Goal: Navigation & Orientation: Find specific page/section

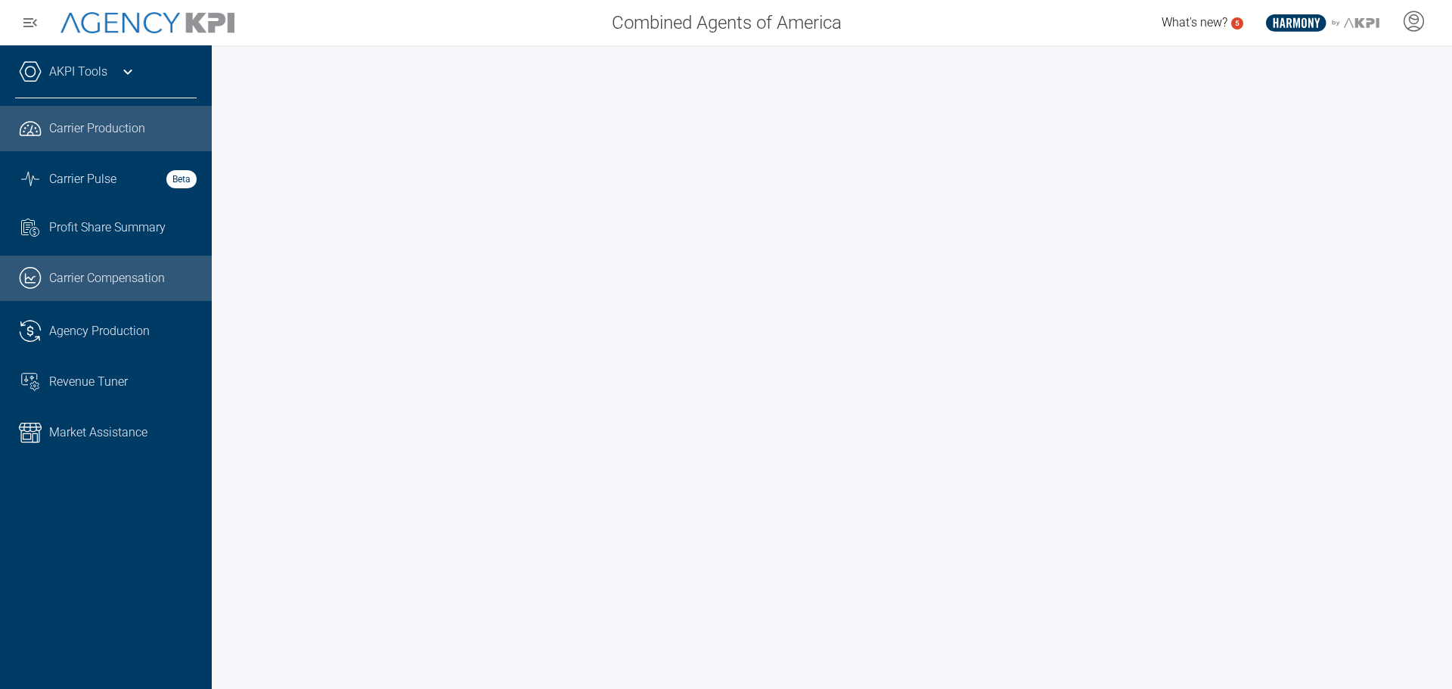
click at [108, 283] on span "Carrier Compensation" at bounding box center [107, 278] width 116 height 18
click at [85, 72] on link "AKPI Tools" at bounding box center [78, 72] width 58 height 18
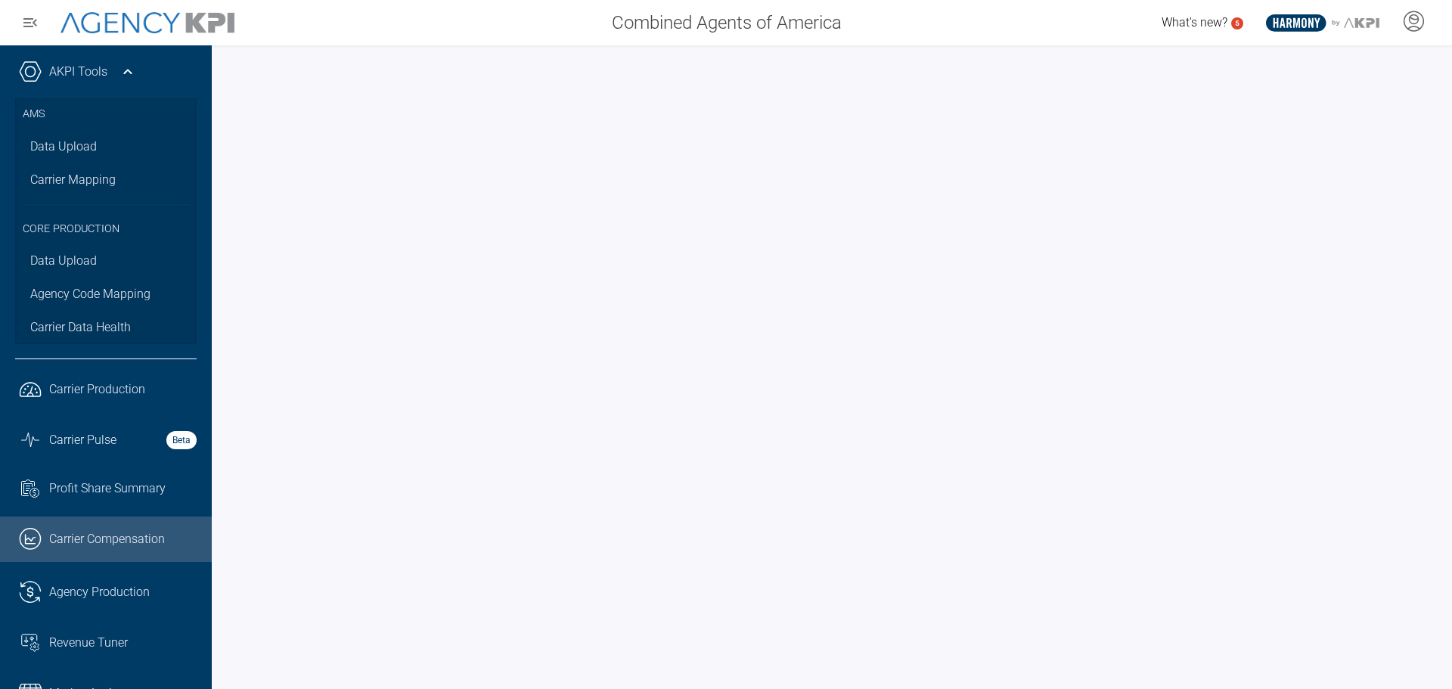
click at [88, 79] on link "AKPI Tools" at bounding box center [78, 72] width 58 height 18
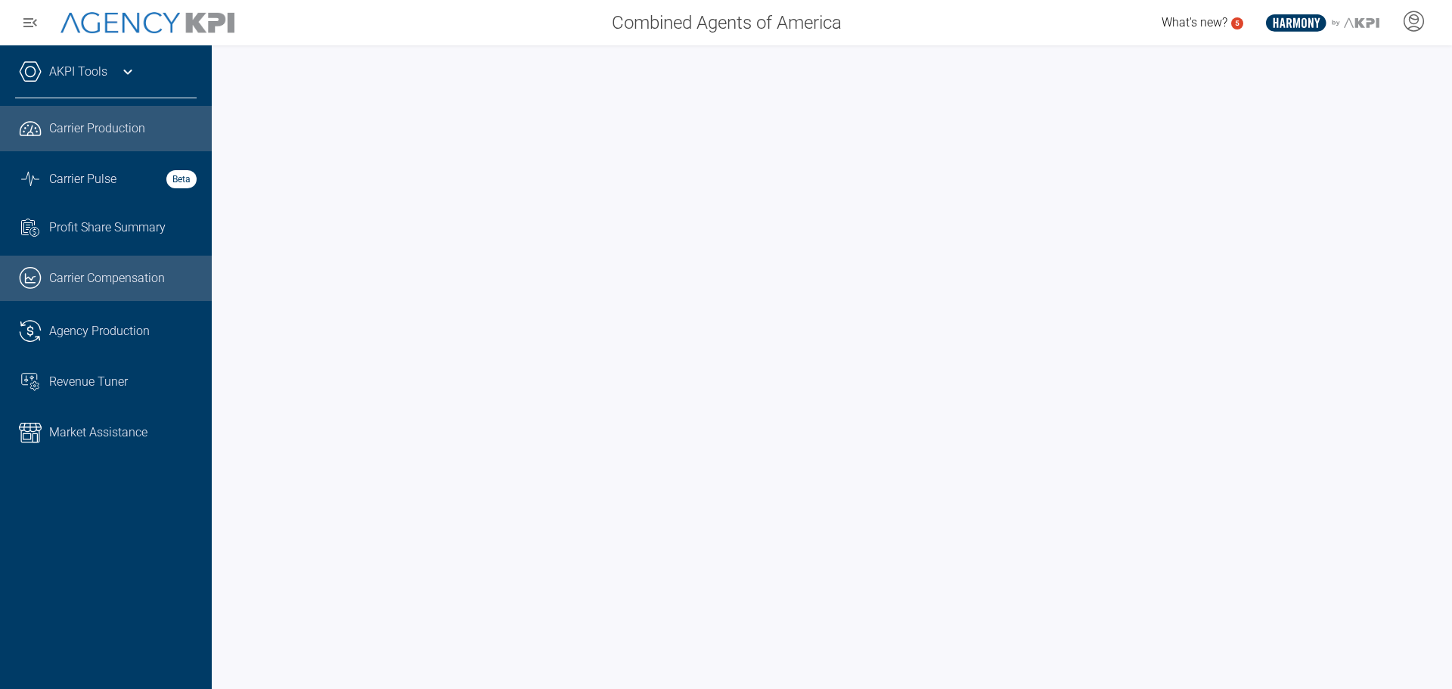
click at [88, 131] on span "Carrier Production" at bounding box center [97, 129] width 96 height 18
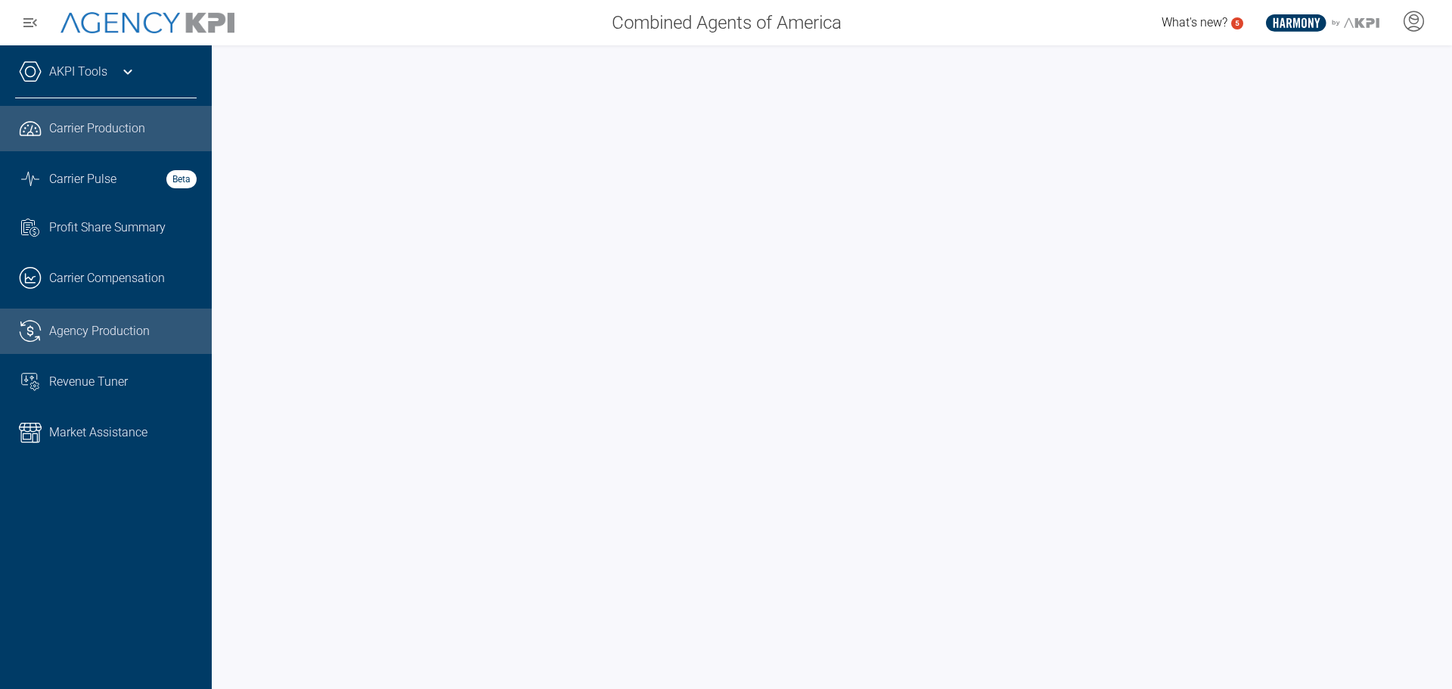
click at [142, 320] on link ".cls-1{fill:none;stroke:#221f20;stroke-linecap:round;stroke-linejoin:round;stro…" at bounding box center [106, 331] width 212 height 45
click at [151, 132] on div "Carrier Production" at bounding box center [122, 129] width 147 height 18
click at [144, 321] on link ".cls-1{fill:none;stroke:#221f20;stroke-linecap:round;stroke-linejoin:round;stro…" at bounding box center [106, 331] width 212 height 45
click at [160, 120] on div "Carrier Production" at bounding box center [122, 129] width 147 height 18
click at [105, 334] on span "Agency Production" at bounding box center [99, 331] width 101 height 18
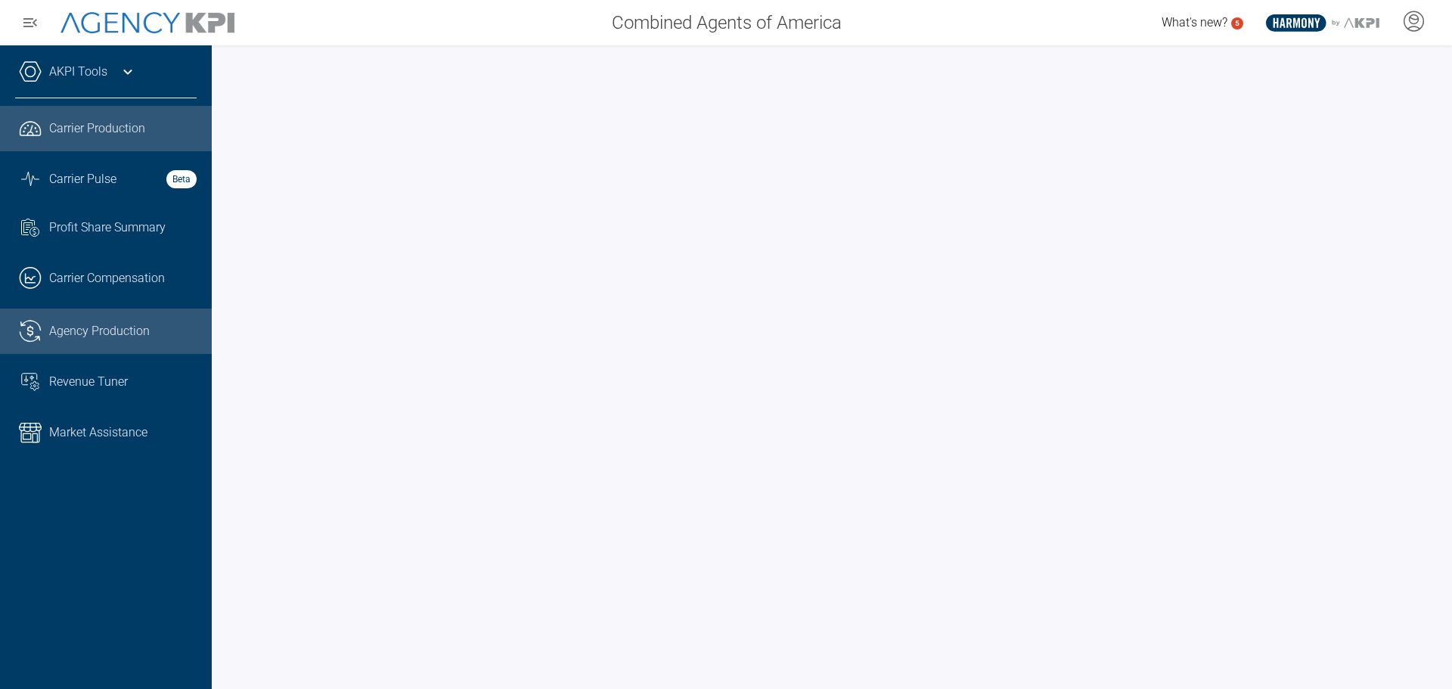
click at [74, 129] on span "Carrier Production" at bounding box center [97, 129] width 96 height 18
click at [76, 318] on link ".cls-1{fill:none;stroke:#221f20;stroke-linecap:round;stroke-linejoin:round;stro…" at bounding box center [106, 331] width 212 height 45
click at [112, 78] on div "AKPI Tools" at bounding box center [106, 80] width 182 height 38
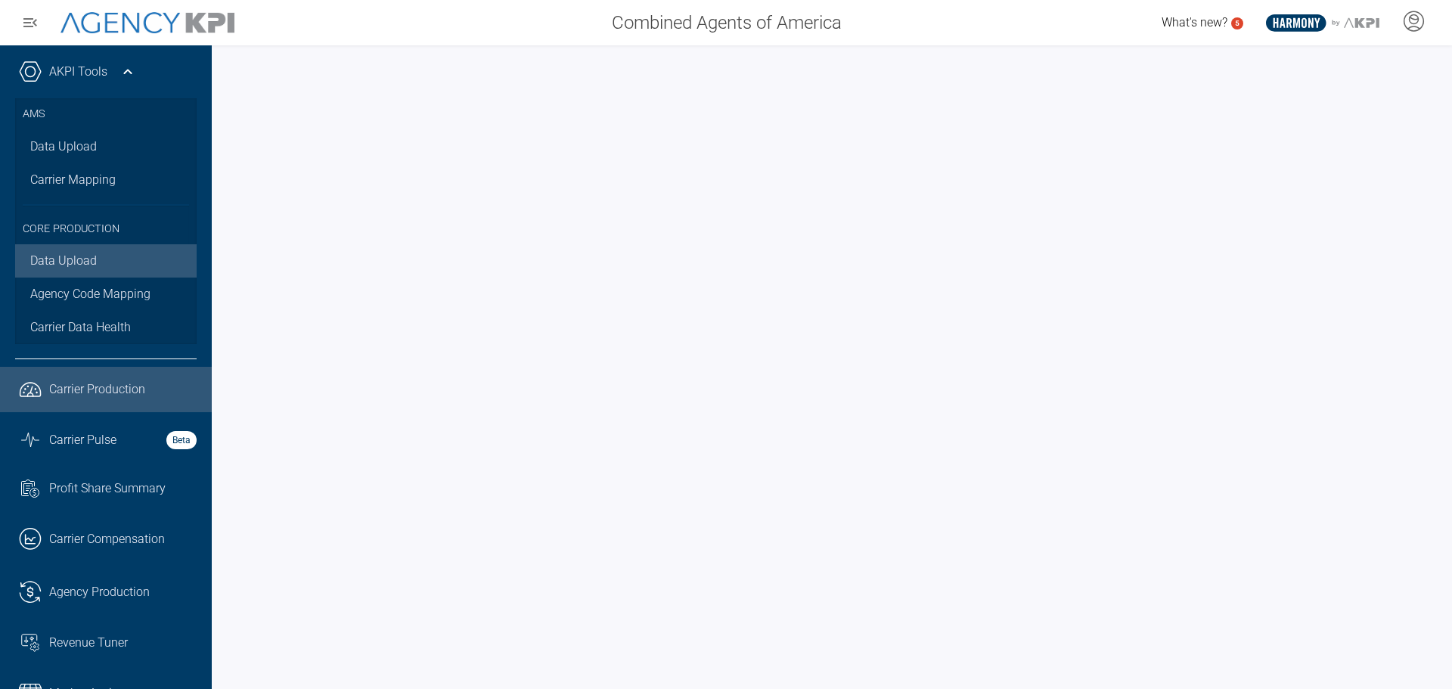
click at [61, 251] on link "Data Upload" at bounding box center [106, 260] width 182 height 33
drag, startPoint x: 1440, startPoint y: 321, endPoint x: 1440, endPoint y: 463, distance: 142.2
click at [1440, 468] on div at bounding box center [832, 367] width 1240 height 644
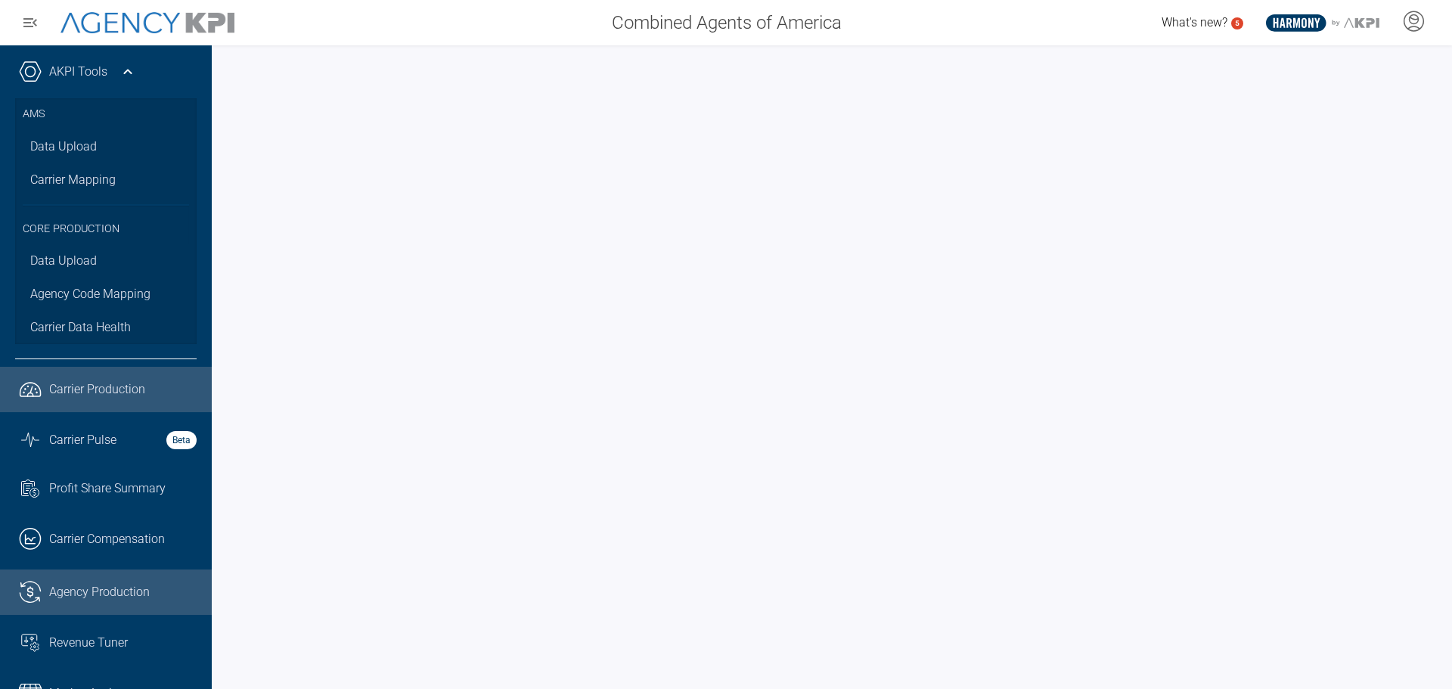
click at [41, 600] on icon ".cls-1{fill:none;stroke:#221f20;stroke-linecap:round;stroke-linejoin:round;stro…" at bounding box center [30, 592] width 23 height 23
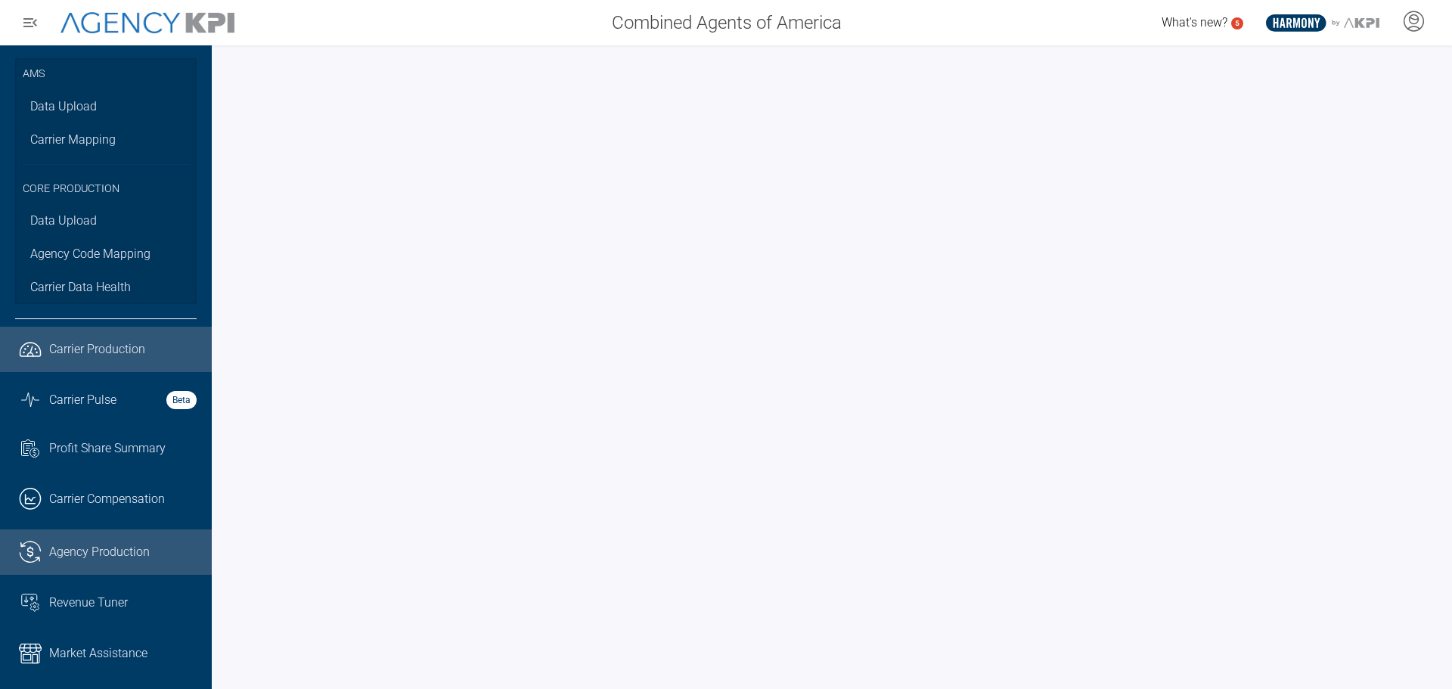
scroll to position [50, 0]
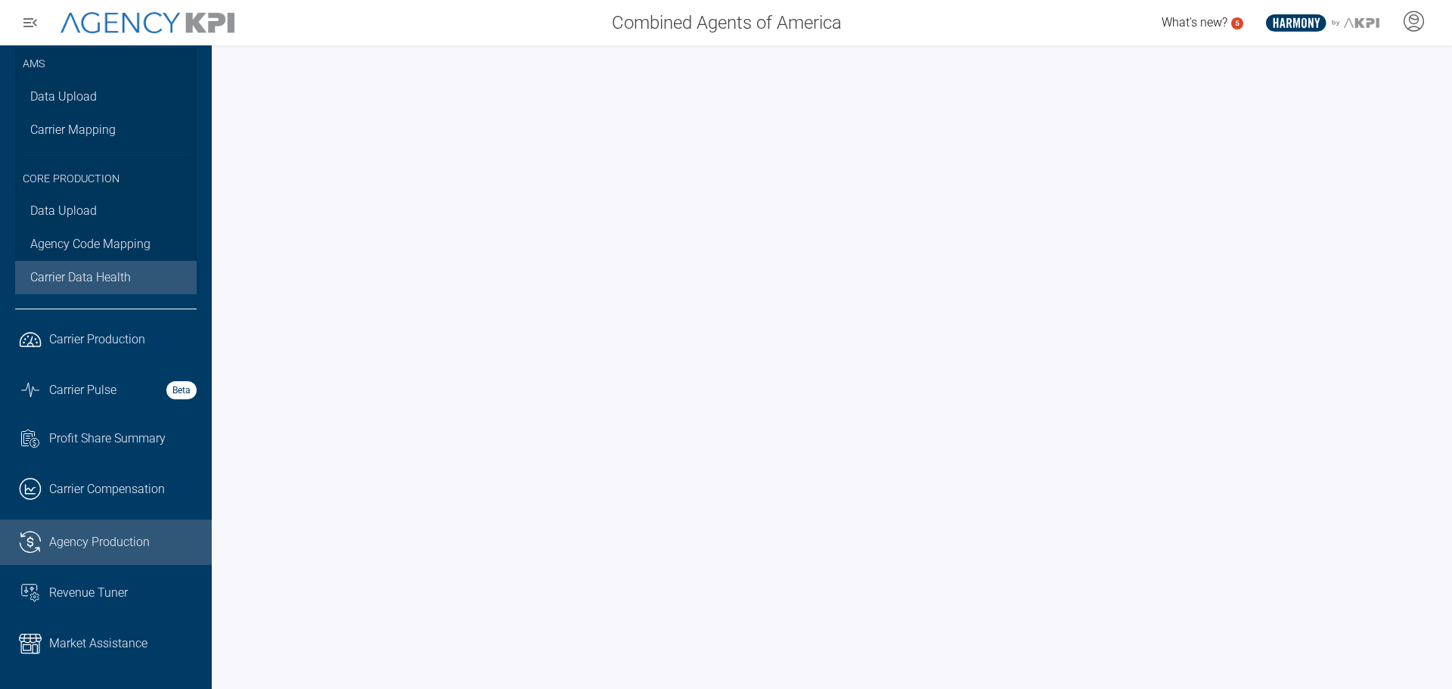
click at [113, 281] on span "Carrier Data Health" at bounding box center [80, 278] width 101 height 18
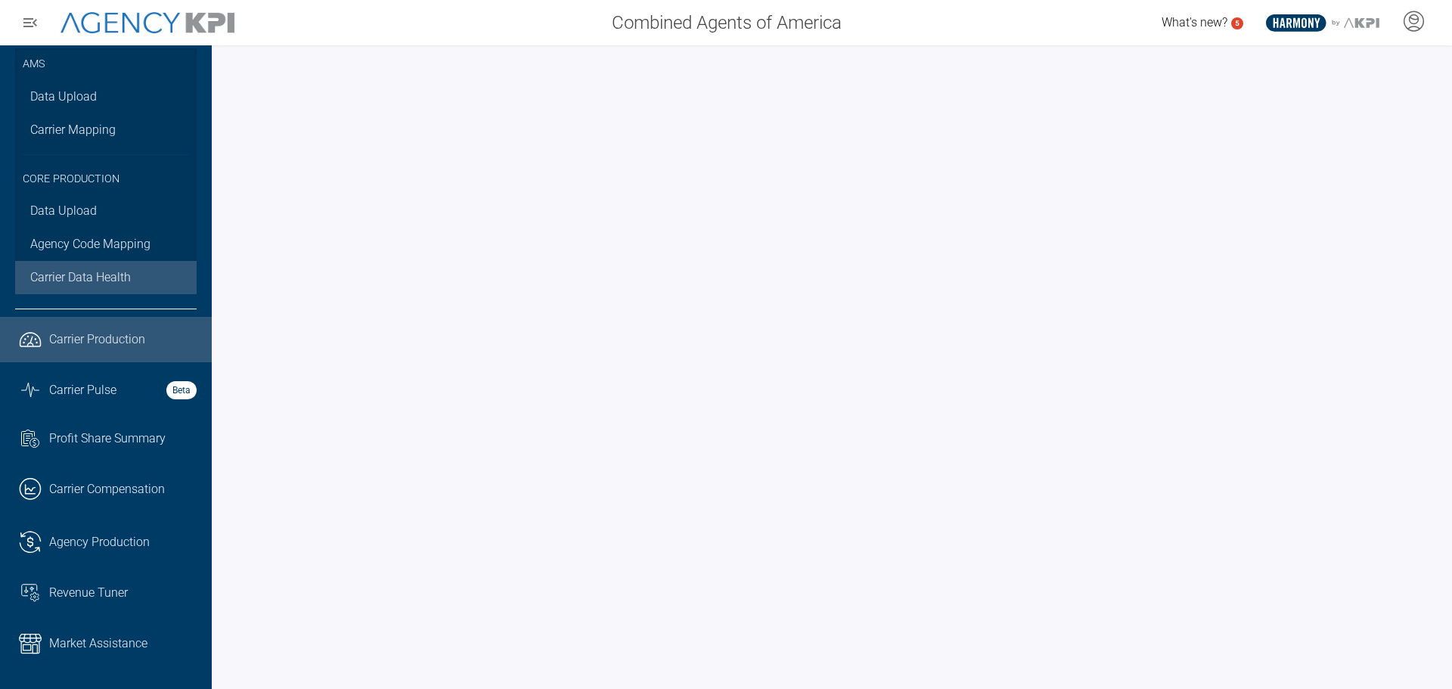
click at [98, 348] on span "Carrier Production" at bounding box center [97, 340] width 96 height 18
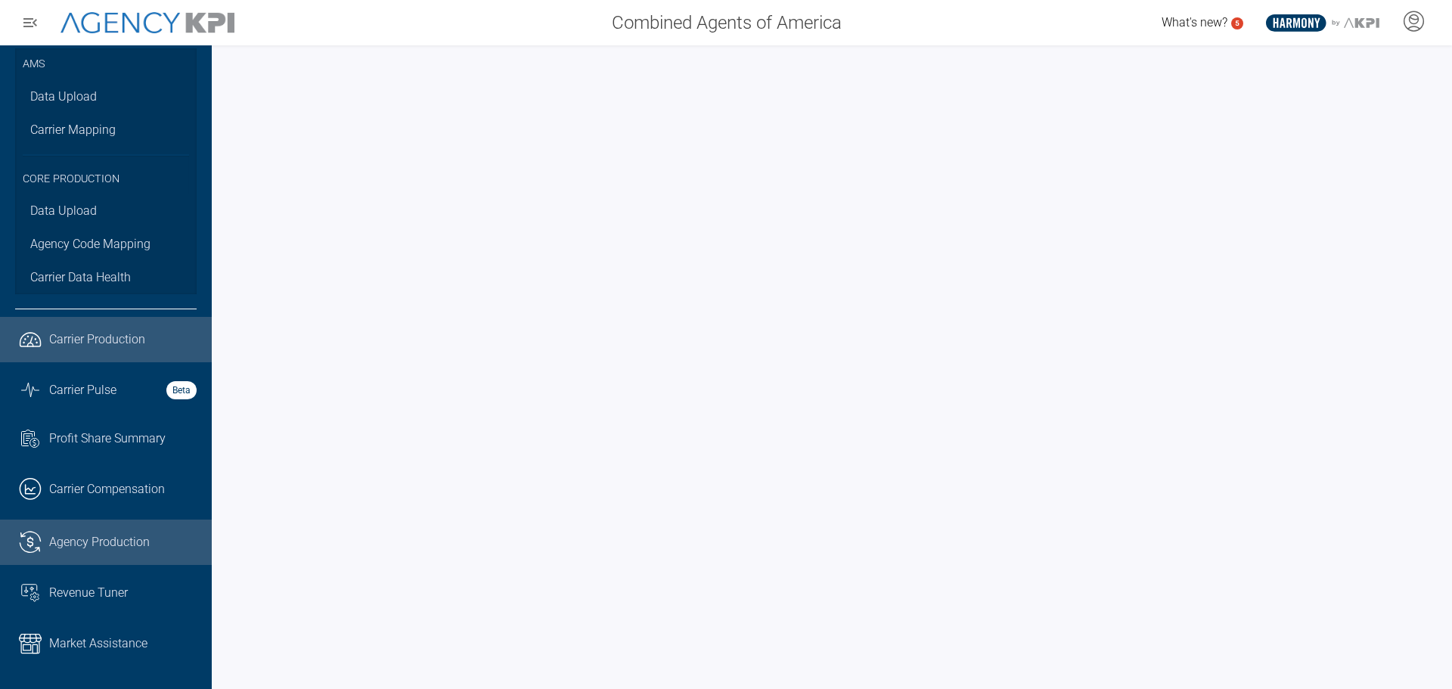
click at [87, 549] on span "Agency Production" at bounding box center [99, 542] width 101 height 18
drag, startPoint x: 1438, startPoint y: 129, endPoint x: 1437, endPoint y: 219, distance: 90.0
click at [1439, 275] on div at bounding box center [832, 367] width 1240 height 644
click at [111, 326] on link ".cls-1{fill:none;stroke:#221f20;stroke-linecap:round;stroke-linejoin:round;stro…" at bounding box center [106, 339] width 212 height 45
click at [32, 542] on icon at bounding box center [30, 543] width 5 height 8
